Goal: Task Accomplishment & Management: Complete application form

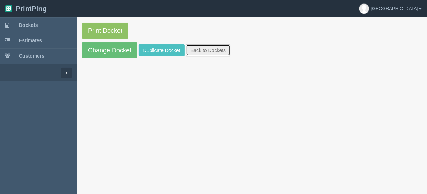
click at [206, 48] on link "Back to Dockets" at bounding box center [208, 50] width 44 height 12
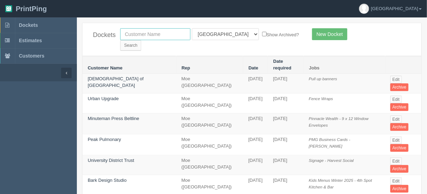
click at [168, 32] on input "text" at bounding box center [155, 34] width 70 height 12
type input "airdrie h"
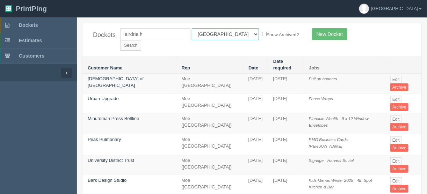
click at [222, 32] on select "All Users [PERSON_NAME] Test 1 [PERSON_NAME] [PERSON_NAME] [PERSON_NAME] France…" at bounding box center [225, 34] width 67 height 12
select select
click at [192, 28] on select "All Users [PERSON_NAME] Test 1 [PERSON_NAME] [PERSON_NAME] [PERSON_NAME] France…" at bounding box center [225, 34] width 67 height 12
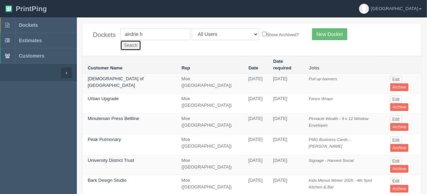
click at [141, 40] on input "Search" at bounding box center [130, 45] width 21 height 10
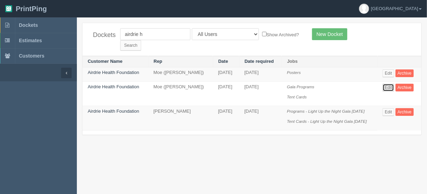
click at [389, 84] on link "Edit" at bounding box center [388, 88] width 12 height 8
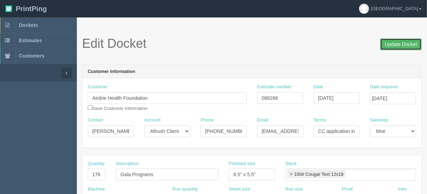
click at [395, 44] on input "Update Docket" at bounding box center [401, 44] width 42 height 12
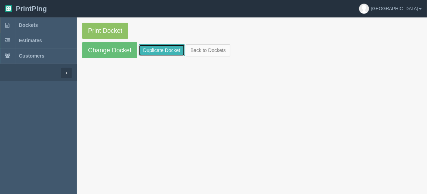
click at [161, 49] on link "Duplicate Docket" at bounding box center [162, 50] width 46 height 12
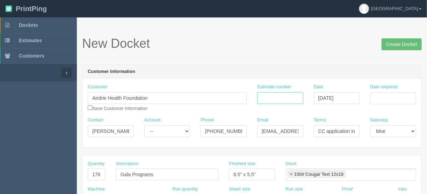
click at [283, 97] on input "Estimate number" at bounding box center [280, 98] width 46 height 12
type input "092787"
click at [380, 97] on input "Date required" at bounding box center [393, 99] width 46 height 12
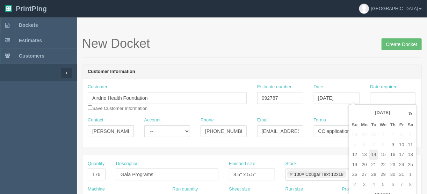
click at [375, 155] on td "14" at bounding box center [373, 155] width 9 height 10
click at [395, 153] on td "16" at bounding box center [392, 155] width 9 height 10
type input "[DATE]"
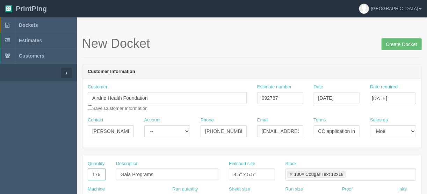
drag, startPoint x: 89, startPoint y: 172, endPoint x: 108, endPoint y: 174, distance: 19.3
click at [107, 174] on div "Quantity 176" at bounding box center [96, 173] width 28 height 25
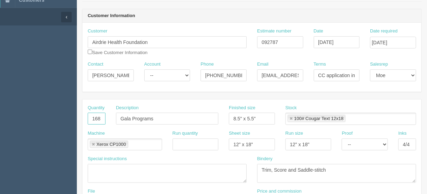
scroll to position [168, 0]
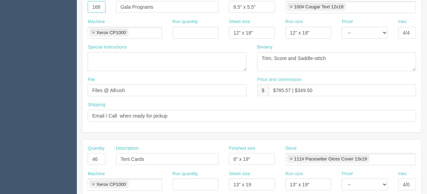
type input "168"
drag, startPoint x: 89, startPoint y: 159, endPoint x: 119, endPoint y: 159, distance: 29.7
click at [119, 159] on div "Quantity 46 Description Tent Cards Finished size 6" x 19" Stock 111# Pacesetter…" at bounding box center [251, 157] width 339 height 25
type input "44"
drag, startPoint x: 133, startPoint y: 89, endPoint x: 64, endPoint y: 90, distance: 69.1
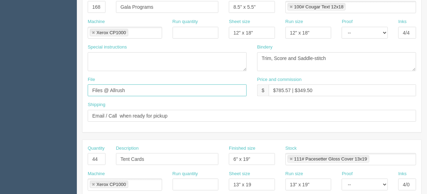
click at [65, 90] on section "Dockets Estimates Customers" at bounding box center [213, 158] width 427 height 617
type input "files@allrush.ca"
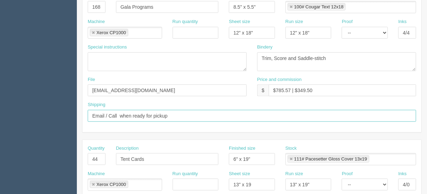
drag, startPoint x: 172, startPoint y: 113, endPoint x: 47, endPoint y: 119, distance: 125.2
click at [49, 119] on section "Dockets Estimates Customers" at bounding box center [213, 158] width 427 height 617
type input "Call/email when ready"
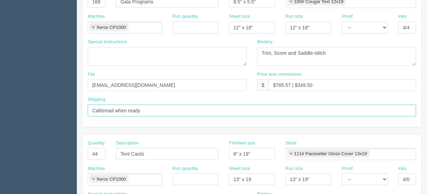
scroll to position [307, 0]
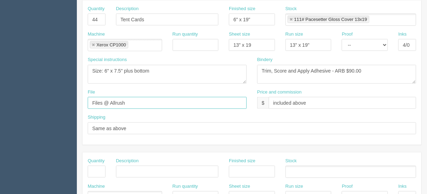
drag, startPoint x: 106, startPoint y: 102, endPoint x: 45, endPoint y: 107, distance: 61.0
click at [47, 105] on section "Dockets Estimates Customers" at bounding box center [213, 18] width 427 height 617
type input "files@allrush.ca"
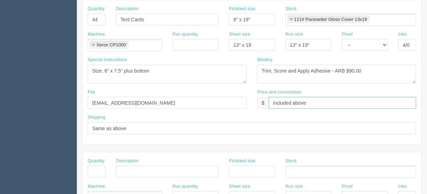
drag, startPoint x: 314, startPoint y: 100, endPoint x: 245, endPoint y: 103, distance: 68.8
click at [246, 102] on div "File files@allrush.ca Price and commission $ included above" at bounding box center [251, 101] width 339 height 25
type input "#"
type input "$Included above"
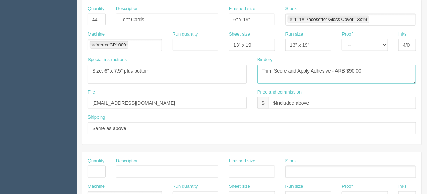
click at [259, 67] on textarea "Trim, Score and Apply Adhesive - ARB $90.00" at bounding box center [336, 74] width 159 height 19
click at [359, 68] on textarea "Trim, Score and Apply Adhesive - ARB $90.00" at bounding box center [336, 74] width 159 height 19
type textarea "ARB - Trim, Score and Apply Adhesive - $90.00"
click at [385, 42] on select "-- Email Hard Copy" at bounding box center [364, 45] width 46 height 12
select select "Hard Copy"
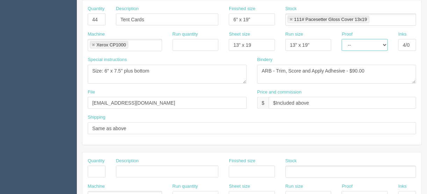
click at [341, 39] on select "-- Email Hard Copy" at bounding box center [364, 45] width 46 height 12
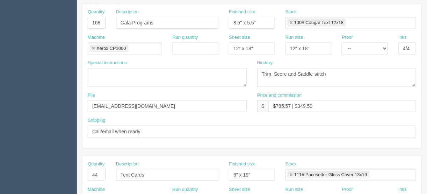
scroll to position [140, 0]
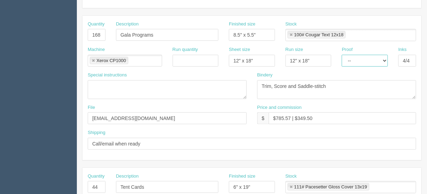
click at [383, 59] on select "-- Email Hard Copy" at bounding box center [364, 61] width 46 height 12
select select "Hard Copy"
click at [341, 55] on select "-- Email Hard Copy" at bounding box center [364, 61] width 46 height 12
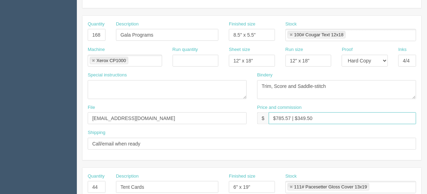
drag, startPoint x: 289, startPoint y: 115, endPoint x: 276, endPoint y: 114, distance: 13.3
click at [276, 114] on input "$785.57 | $349.50" at bounding box center [341, 118] width 147 height 12
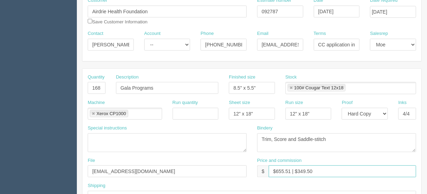
scroll to position [84, 0]
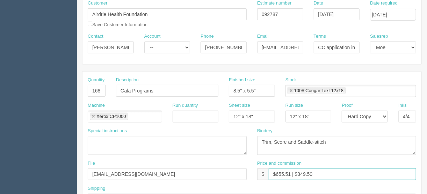
type input "$655.51 | $349.50"
click at [299, 138] on textarea "Trim, Score and Saddle-stitch" at bounding box center [336, 145] width 159 height 19
click at [277, 141] on textarea "Trim, Score and Saddle-stitch" at bounding box center [336, 145] width 159 height 19
type textarea "Trim, score and saddle-stitch"
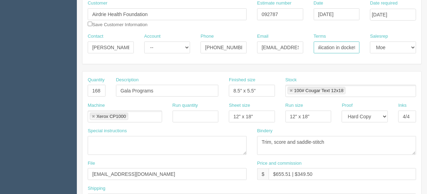
drag, startPoint x: 315, startPoint y: 47, endPoint x: 391, endPoint y: 44, distance: 75.8
click at [391, 44] on div "Contact Michelle Bates Account -- Existing Client Allrush Client Rep Client Pho…" at bounding box center [251, 45] width 339 height 25
type input "Due on receipt"
click at [279, 46] on input "michellebates@airdriehealthfoundation.com" at bounding box center [280, 48] width 46 height 12
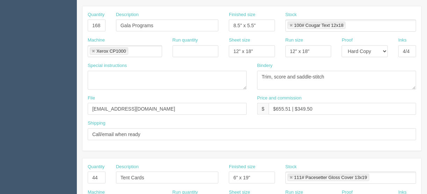
scroll to position [140, 0]
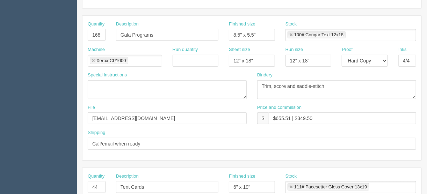
click at [289, 34] on link at bounding box center [291, 35] width 4 height 5
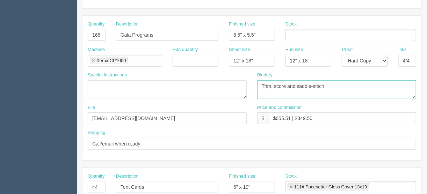
click at [338, 84] on textarea "Trim, Score and Saddle-stitch" at bounding box center [336, 89] width 159 height 19
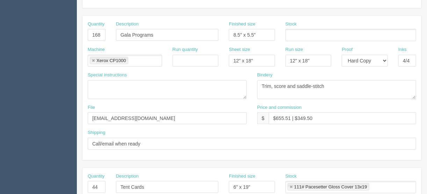
click at [289, 35] on input "text" at bounding box center [289, 35] width 7 height 10
click at [302, 35] on ul at bounding box center [350, 35] width 131 height 12
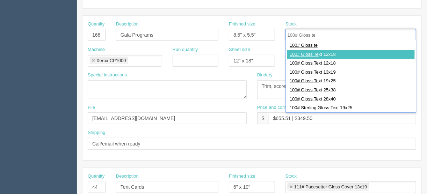
type input "100# Gloss te"
type input "100# Gloss Text 12x18"
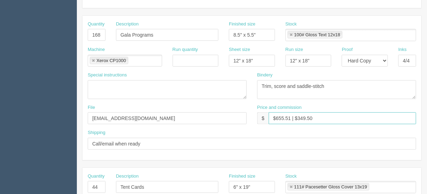
drag, startPoint x: 289, startPoint y: 116, endPoint x: 278, endPoint y: 117, distance: 10.8
click at [278, 117] on input "$655.51 | $349.50" at bounding box center [341, 118] width 147 height 12
drag, startPoint x: 318, startPoint y: 117, endPoint x: 297, endPoint y: 118, distance: 20.6
click at [297, 118] on input "$677.47 | $349.50" at bounding box center [341, 118] width 147 height 12
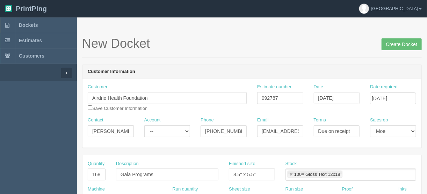
scroll to position [0, 0]
type input "$677.47 | $298.99"
click at [400, 45] on input "Create Docket" at bounding box center [401, 44] width 40 height 12
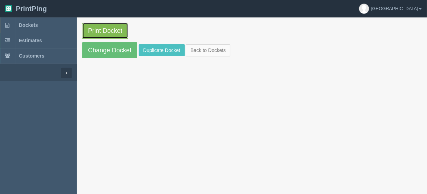
click at [109, 28] on link "Print Docket" at bounding box center [105, 31] width 46 height 16
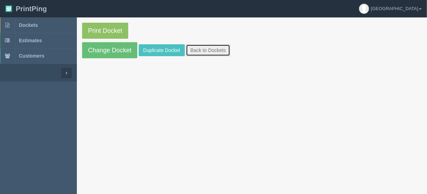
click at [207, 49] on link "Back to Dockets" at bounding box center [208, 50] width 44 height 12
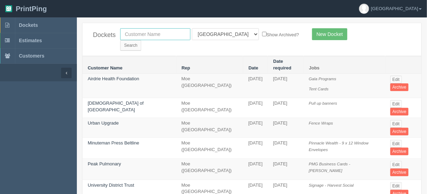
click at [155, 30] on input "text" at bounding box center [155, 34] width 70 height 12
type input "calgary au"
click at [222, 32] on select "All Users Ali Ali Test 1 Aly Amy Ankit Arif Brandon Dan France Greg Jim Mark Ma…" at bounding box center [225, 34] width 67 height 12
select select
click at [192, 28] on select "All Users Ali Ali Test 1 Aly Amy Ankit Arif Brandon Dan France Greg Jim Mark Ma…" at bounding box center [225, 34] width 67 height 12
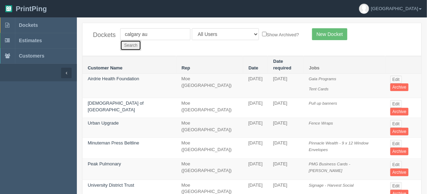
click at [141, 40] on input "Search" at bounding box center [130, 45] width 21 height 10
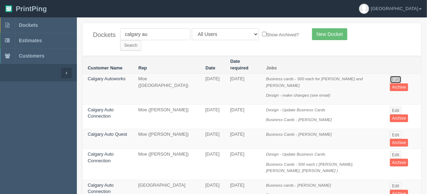
click at [393, 76] on link "Edit" at bounding box center [396, 80] width 12 height 8
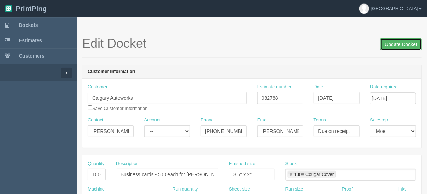
click at [395, 45] on input "Update Docket" at bounding box center [401, 44] width 42 height 12
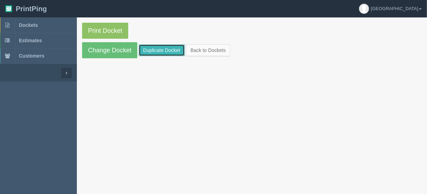
click at [162, 47] on link "Duplicate Docket" at bounding box center [162, 50] width 46 height 12
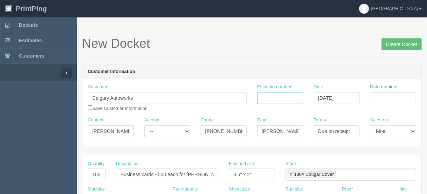
click at [267, 97] on input "Estimate number" at bounding box center [280, 98] width 46 height 12
type input "092814/092831"
click at [383, 93] on input "Date required" at bounding box center [393, 99] width 46 height 12
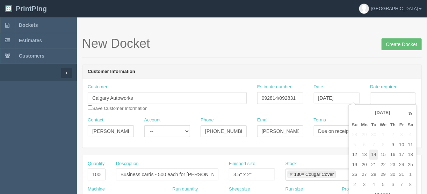
click at [371, 152] on td "14" at bounding box center [373, 155] width 9 height 10
click at [402, 151] on td "17" at bounding box center [401, 155] width 8 height 10
type input "[DATE]"
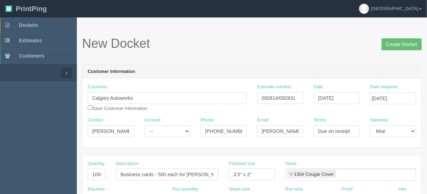
click at [335, 68] on header "Customer Information" at bounding box center [251, 72] width 339 height 14
drag, startPoint x: 125, startPoint y: 131, endPoint x: 116, endPoint y: 159, distance: 30.1
paste input "Elizabeth Merrill <liz@calgaryautoworks.com>"
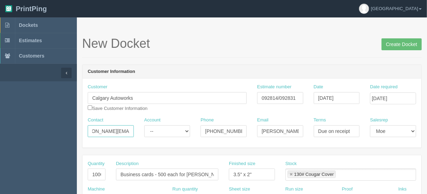
drag, startPoint x: 110, startPoint y: 126, endPoint x: 153, endPoint y: 131, distance: 43.2
click at [153, 131] on div "Contact Elizabeth Merrill <liz@calgaryautoworks.com Account -- Existing Client …" at bounding box center [251, 129] width 339 height 25
type input "Elizabeth Merrill <"
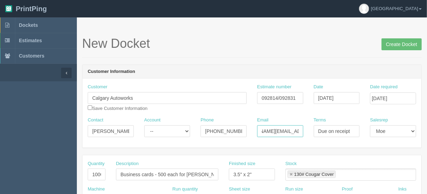
drag, startPoint x: 259, startPoint y: 131, endPoint x: 327, endPoint y: 134, distance: 68.5
click at [333, 131] on div "Contact Elizabeth Merrill < Account -- Existing Client Allrush Client Rep Clien…" at bounding box center [251, 129] width 339 height 25
paste input "liz"
type input "[EMAIL_ADDRESS][DOMAIN_NAME]"
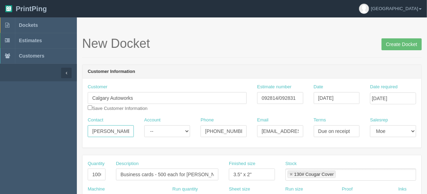
scroll to position [0, 1]
drag, startPoint x: 126, startPoint y: 131, endPoint x: 140, endPoint y: 130, distance: 13.6
click at [140, 130] on div "Contact Elizabeth Merrill < Account -- Existing Client Allrush Client Rep Clien…" at bounding box center [251, 129] width 339 height 25
type input "[PERSON_NAME]"
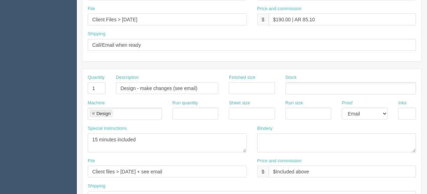
scroll to position [251, 0]
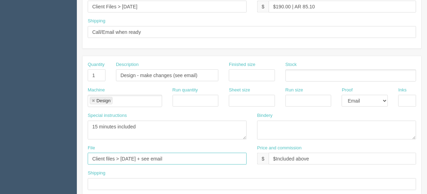
drag, startPoint x: 129, startPoint y: 156, endPoint x: 121, endPoint y: 157, distance: 8.1
click at [121, 157] on input "Client files > May 2013 + see email" at bounding box center [167, 159] width 159 height 12
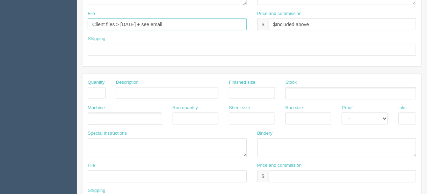
scroll to position [324, 0]
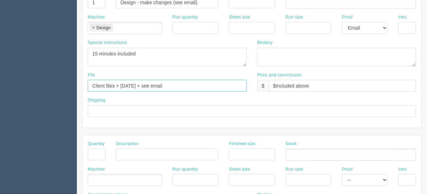
type input "Client files > July 2013 + see email"
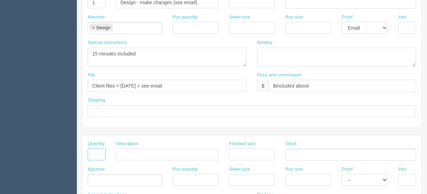
click at [95, 150] on input "text" at bounding box center [97, 155] width 18 height 12
type input "500"
click at [124, 152] on input "text" at bounding box center [167, 155] width 102 height 12
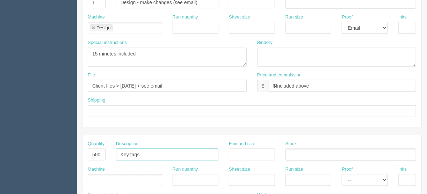
type input "Key tags"
click at [247, 150] on input "text" at bounding box center [252, 155] width 46 height 12
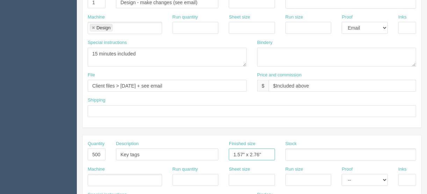
type input "1.57" x 2.76""
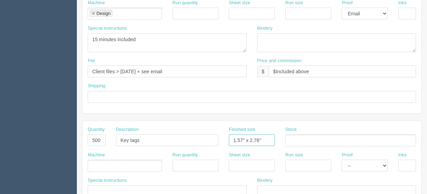
scroll to position [352, 0]
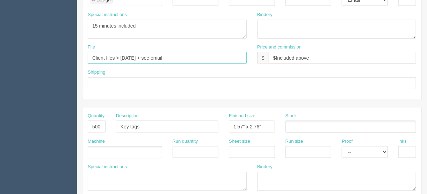
drag, startPoint x: 172, startPoint y: 56, endPoint x: 78, endPoint y: 56, distance: 95.0
click at [171, 57] on input "Client files > July 2013 + see email" at bounding box center [167, 58] width 159 height 12
drag, startPoint x: 166, startPoint y: 56, endPoint x: 154, endPoint y: 54, distance: 12.3
click at [139, 55] on input "Client files > July 2013 + see email" at bounding box center [167, 58] width 159 height 12
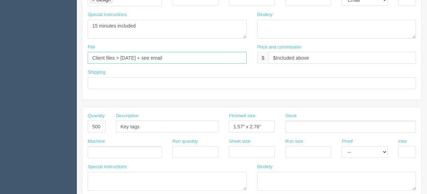
click at [174, 54] on input "Client files > July 2013 + see email" at bounding box center [167, 58] width 159 height 12
drag, startPoint x: 170, startPoint y: 56, endPoint x: 78, endPoint y: 54, distance: 92.2
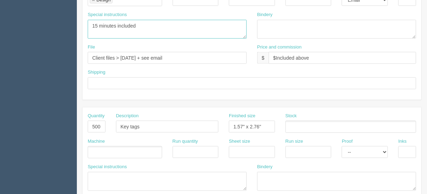
click at [93, 34] on textarea "15 minutes included" at bounding box center [167, 29] width 159 height 19
drag, startPoint x: 142, startPoint y: 20, endPoint x: 138, endPoint y: 26, distance: 7.1
click at [142, 20] on textarea "15 minutes included" at bounding box center [167, 29] width 159 height 19
paste textarea "Client files > July 2013 + see email"
type textarea "15 minutes included Client files > July 2013 + see email"
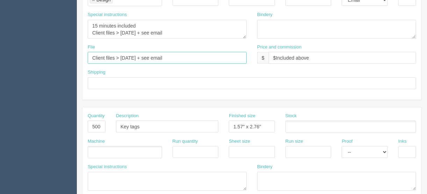
drag, startPoint x: 177, startPoint y: 55, endPoint x: 120, endPoint y: 51, distance: 57.4
click at [120, 52] on input "Client files > July 2013 + see email" at bounding box center [167, 58] width 159 height 12
type input "Client files >"
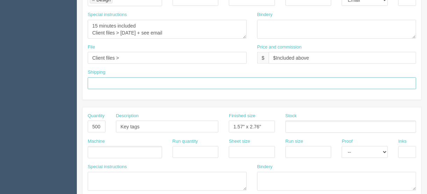
click at [212, 78] on input "text" at bounding box center [252, 84] width 328 height 12
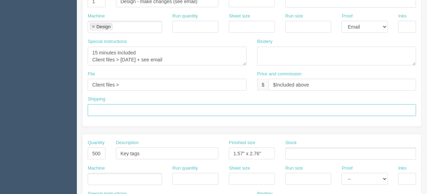
scroll to position [324, 0]
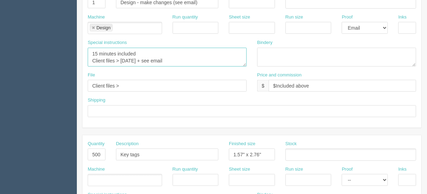
drag, startPoint x: 174, startPoint y: 59, endPoint x: 81, endPoint y: 64, distance: 93.3
click at [81, 64] on section "New Docket Create Docket Customer Information Customer Calgary Autoworks Save C…" at bounding box center [252, 1] width 350 height 617
click at [171, 58] on textarea "15 minutes included" at bounding box center [167, 57] width 159 height 19
drag, startPoint x: 222, startPoint y: 60, endPoint x: 85, endPoint y: 57, distance: 137.6
click at [85, 58] on div "Special instructions 15 minutes included" at bounding box center [166, 55] width 169 height 32
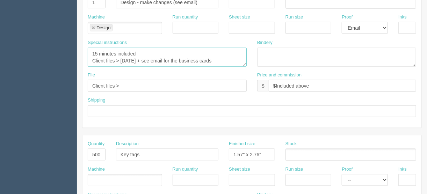
click at [220, 59] on textarea "15 minutes included" at bounding box center [167, 57] width 159 height 19
paste textarea "Client files > July 2013 + see email for the business cards"
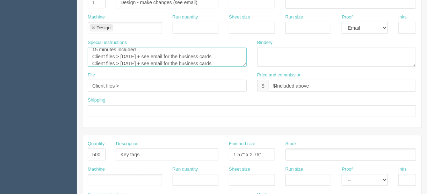
click at [127, 59] on textarea "15 minutes included" at bounding box center [167, 57] width 159 height 19
click at [138, 54] on textarea "15 minutes included" at bounding box center [167, 57] width 159 height 19
drag, startPoint x: 226, startPoint y: 61, endPoint x: 194, endPoint y: 59, distance: 32.6
click at [194, 59] on textarea "15 minutes included" at bounding box center [167, 57] width 159 height 19
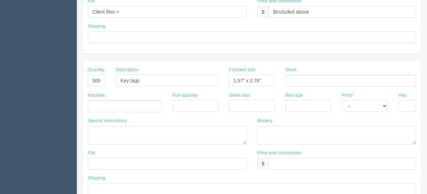
scroll to position [408, 0]
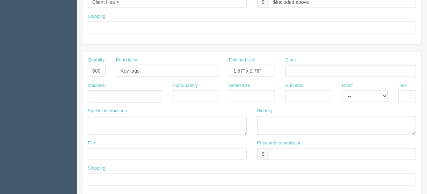
type textarea "15 minutes included Client files > July 2023 + see email for the business cards…"
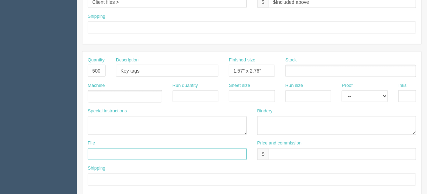
click at [103, 149] on input "text" at bounding box center [167, 154] width 159 height 12
type input "Client files"
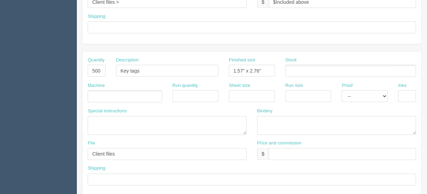
click at [106, 95] on ul at bounding box center [125, 96] width 74 height 12
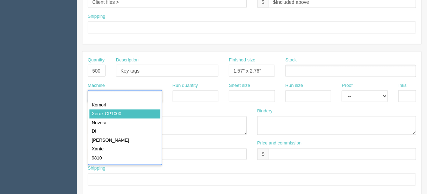
drag, startPoint x: 108, startPoint y: 111, endPoint x: 114, endPoint y: 112, distance: 5.6
type input "Xerox CP1000"
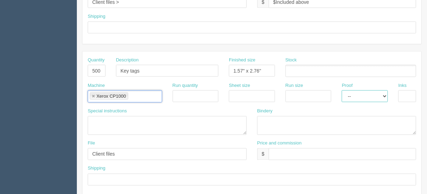
click at [385, 94] on select "-- Email Hard Copy" at bounding box center [364, 96] width 46 height 12
select select "Hard Copy"
click at [341, 90] on select "-- Email Hard Copy" at bounding box center [364, 96] width 46 height 12
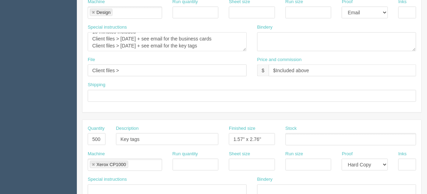
scroll to position [352, 0]
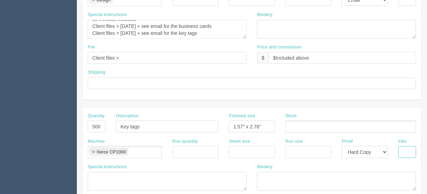
click at [405, 147] on input "text" at bounding box center [407, 152] width 18 height 12
type input "4/0"
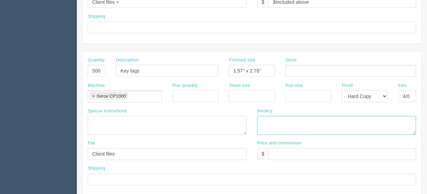
click at [261, 119] on textarea at bounding box center [336, 125] width 159 height 19
click at [320, 119] on textarea "Trim to size and drill 1 hole" at bounding box center [336, 125] width 159 height 19
type textarea "Trim to size and drill 1 hole 0.125""
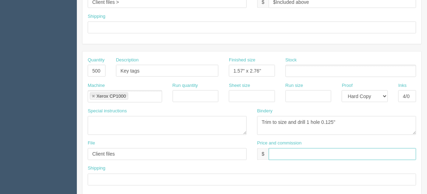
click at [274, 152] on input "text" at bounding box center [341, 154] width 147 height 12
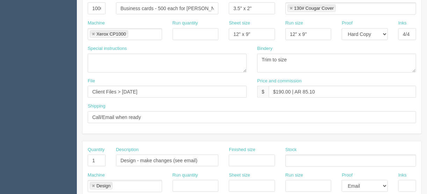
scroll to position [157, 0]
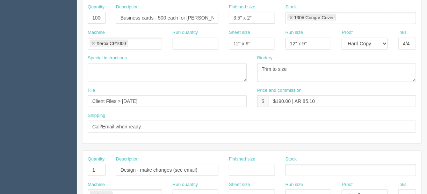
type input "$115.00 | AR $"
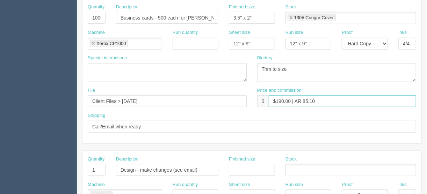
click at [282, 98] on input "$190.00 | AR 85.10" at bounding box center [341, 101] width 147 height 12
click at [299, 100] on input "$97.00 | AR 85.10" at bounding box center [341, 101] width 147 height 12
type input "$97.00 | AR $85.10"
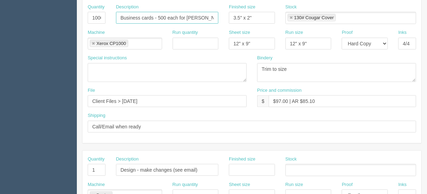
scroll to position [0, 6]
drag, startPoint x: 158, startPoint y: 15, endPoint x: 342, endPoint y: 40, distance: 185.4
click at [249, 14] on div "Quantity 1000 Description Business cards - 500 each for Chris and Colin Finishe…" at bounding box center [251, 16] width 339 height 25
type input "Business cards - [PERSON_NAME]"
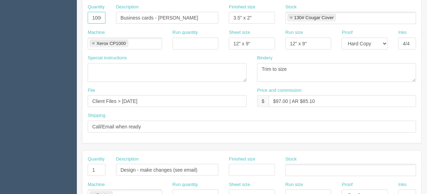
drag, startPoint x: 97, startPoint y: 15, endPoint x: 70, endPoint y: 14, distance: 26.9
click at [70, 14] on section "Dockets Estimates Customers" at bounding box center [213, 169] width 427 height 617
type input "500"
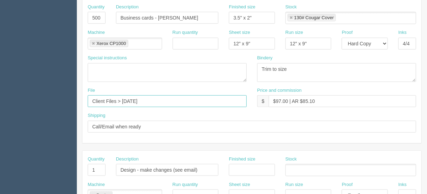
drag, startPoint x: 150, startPoint y: 101, endPoint x: 118, endPoint y: 96, distance: 32.8
click at [118, 96] on input "Client Files > July 2023" at bounding box center [167, 101] width 159 height 12
type input "Client Files"
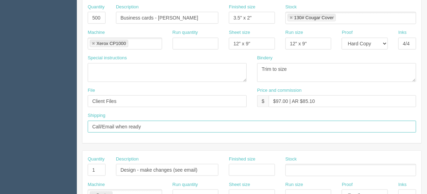
drag, startPoint x: 208, startPoint y: 124, endPoint x: 216, endPoint y: 115, distance: 12.4
click at [207, 122] on input "Call/Email when ready" at bounding box center [252, 127] width 328 height 12
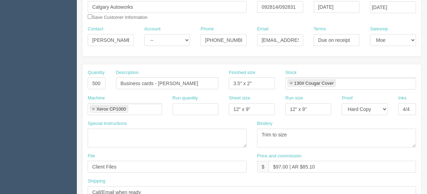
scroll to position [101, 0]
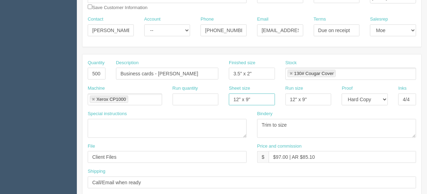
drag, startPoint x: 256, startPoint y: 96, endPoint x: 217, endPoint y: 100, distance: 39.3
click at [218, 100] on div "Machine Xerox CP1000 Xerox CP1000 Run quantity Sheet size 12" x 9" Run size 12"…" at bounding box center [251, 97] width 339 height 25
type input "12" x 18""
drag, startPoint x: 312, startPoint y: 98, endPoint x: 265, endPoint y: 90, distance: 48.6
click at [268, 103] on div "Machine Xerox CP1000 Xerox CP1000 Run quantity Sheet size 12" x 18" Run size 12…" at bounding box center [251, 97] width 339 height 25
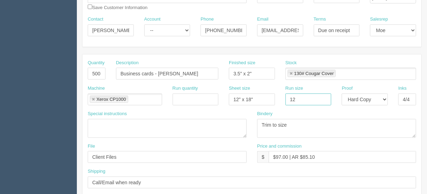
type input "12" x 18""
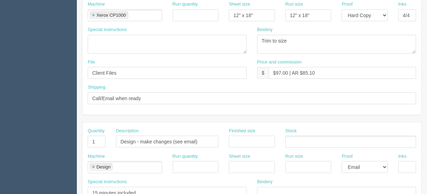
scroll to position [185, 0]
click at [318, 73] on input "$97.00 | AR $85.10" at bounding box center [341, 73] width 147 height 12
drag, startPoint x: 329, startPoint y: 71, endPoint x: 303, endPoint y: 70, distance: 26.2
click at [303, 70] on input "$97.00 | AR $85.10" at bounding box center [341, 73] width 147 height 12
type input "$97.00 | AR $22.48"
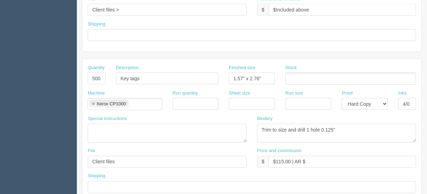
scroll to position [408, 0]
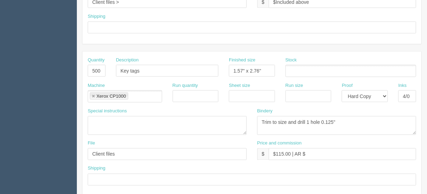
click at [297, 68] on ul at bounding box center [350, 71] width 131 height 12
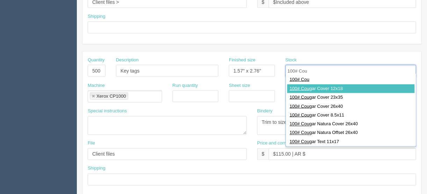
type input "100# Cou"
type input "100# Cougar Cover 12x18"
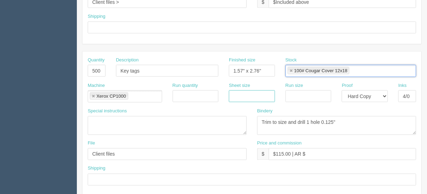
click at [251, 93] on input "text" at bounding box center [252, 96] width 46 height 12
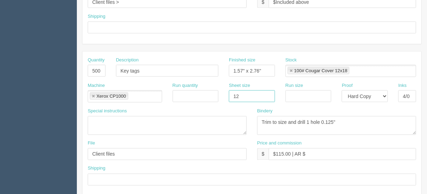
type input "12" x 18""
click at [290, 94] on input "text" at bounding box center [308, 96] width 46 height 12
type input "12" x 18""
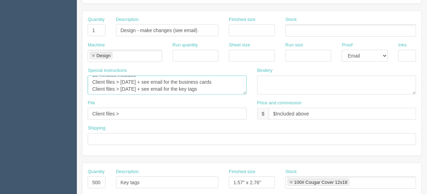
scroll to position [0, 0]
click at [148, 78] on textarea "15 minutes included" at bounding box center [167, 85] width 159 height 19
type textarea "15 minutes included for each Client files > [DATE] + see email for the business…"
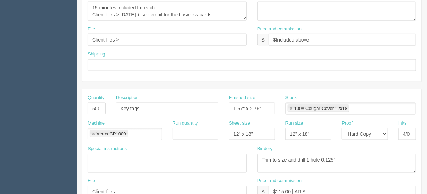
scroll to position [408, 0]
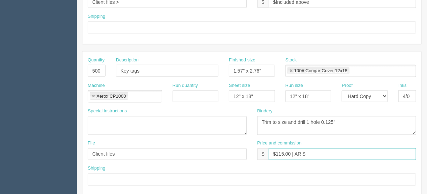
click at [313, 148] on input "$115.00 | AR $" at bounding box center [341, 154] width 147 height 12
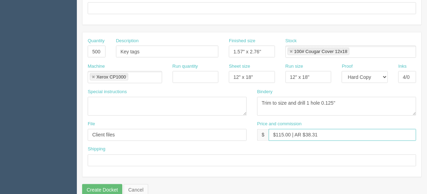
scroll to position [436, 0]
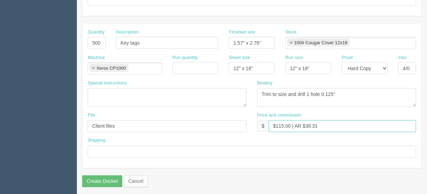
type input "$115.00 | AR $38.31"
click at [97, 148] on input "text" at bounding box center [252, 152] width 328 height 12
type input "Same as above"
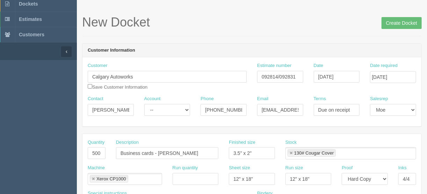
scroll to position [0, 0]
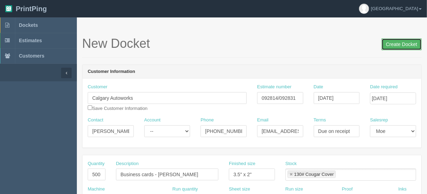
click at [401, 44] on input "Create Docket" at bounding box center [401, 44] width 40 height 12
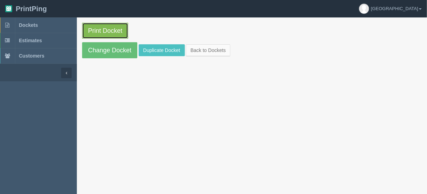
click at [99, 32] on link "Print Docket" at bounding box center [105, 31] width 46 height 16
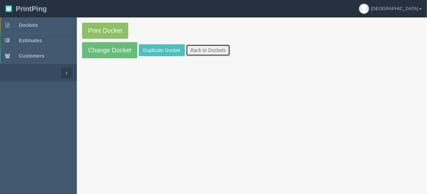
click at [201, 50] on link "Back to Dockets" at bounding box center [208, 50] width 44 height 12
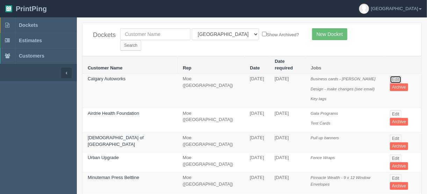
click at [392, 76] on link "Edit" at bounding box center [396, 80] width 12 height 8
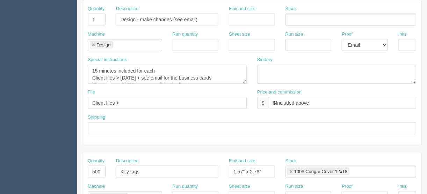
scroll to position [391, 0]
